Goal: Entertainment & Leisure: Consume media (video, audio)

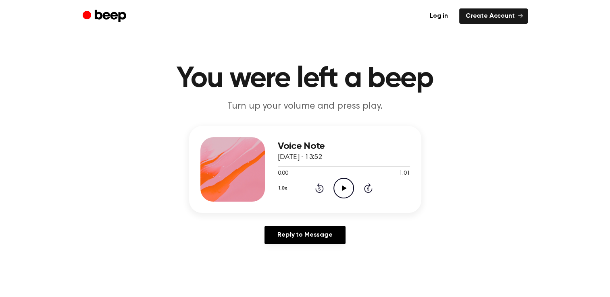
click at [345, 183] on icon "Play Audio" at bounding box center [343, 188] width 21 height 21
click at [364, 188] on icon at bounding box center [368, 188] width 8 height 10
click at [342, 186] on icon at bounding box center [344, 188] width 4 height 5
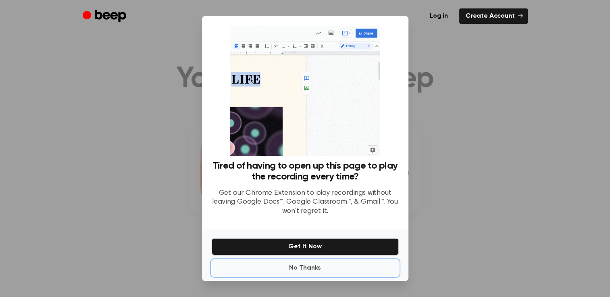
click at [312, 272] on button "No Thanks" at bounding box center [305, 268] width 187 height 16
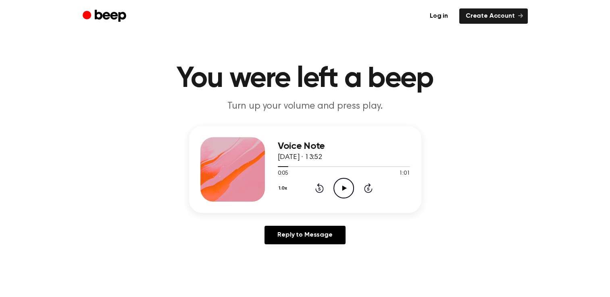
click at [315, 189] on icon "Rewind 5 seconds" at bounding box center [319, 188] width 9 height 10
click at [343, 188] on icon at bounding box center [344, 188] width 4 height 5
click at [317, 190] on icon "Rewind 5 seconds" at bounding box center [319, 188] width 9 height 10
click at [340, 188] on icon "Play Audio" at bounding box center [343, 188] width 21 height 21
click at [347, 168] on div at bounding box center [344, 166] width 132 height 6
